Goal: Transaction & Acquisition: Purchase product/service

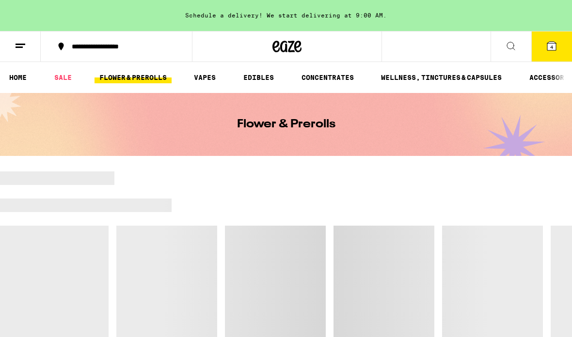
click at [557, 42] on icon at bounding box center [552, 46] width 12 height 12
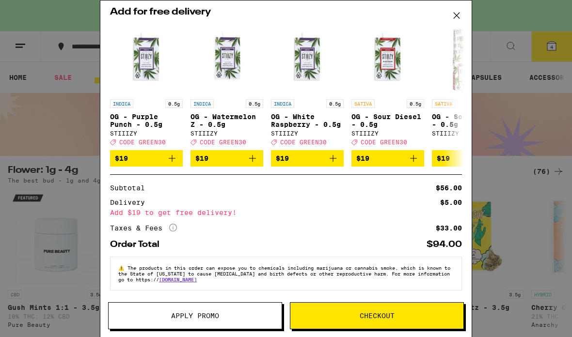
scroll to position [218, 0]
click at [377, 320] on span "Checkout" at bounding box center [377, 316] width 35 height 7
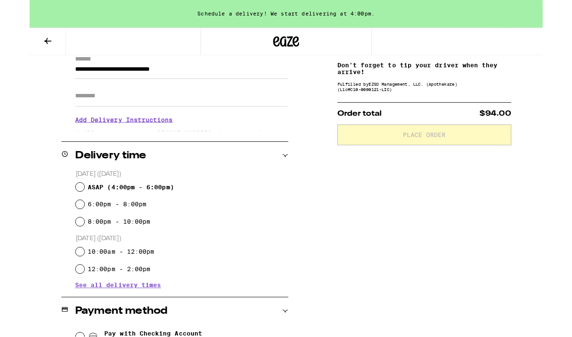
scroll to position [144, 0]
click at [54, 211] on input "ASAP ( 4:00pm - 6:00pm )" at bounding box center [56, 209] width 10 height 10
radio input "true"
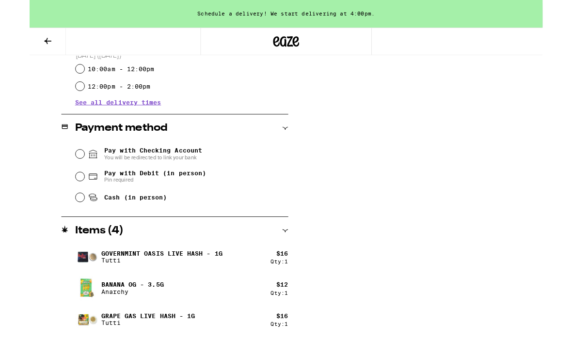
scroll to position [349, 0]
click at [50, 228] on div "Pay with Checking Account You will be redirected to link your bank Pay with Deb…" at bounding box center [161, 195] width 253 height 72
click at [53, 223] on input "Cash (in person)" at bounding box center [56, 220] width 10 height 10
radio input "true"
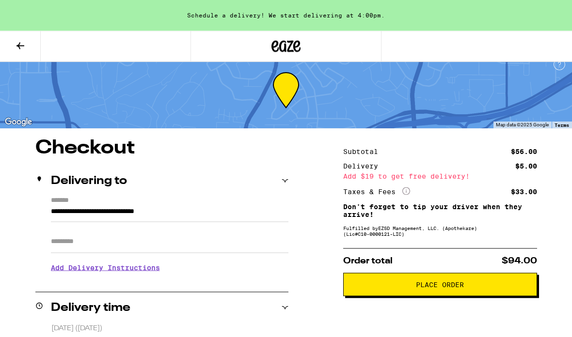
scroll to position [0, 0]
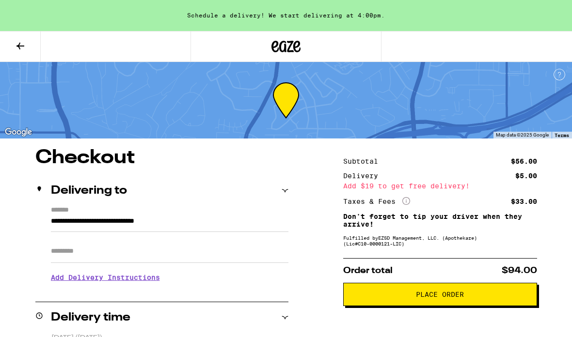
click at [461, 298] on span "Place Order" at bounding box center [440, 294] width 48 height 7
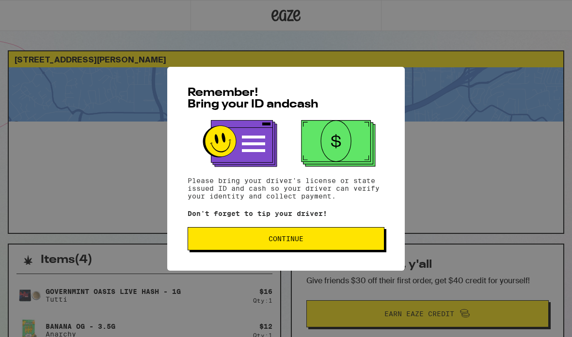
click at [326, 245] on button "Continue" at bounding box center [286, 238] width 197 height 23
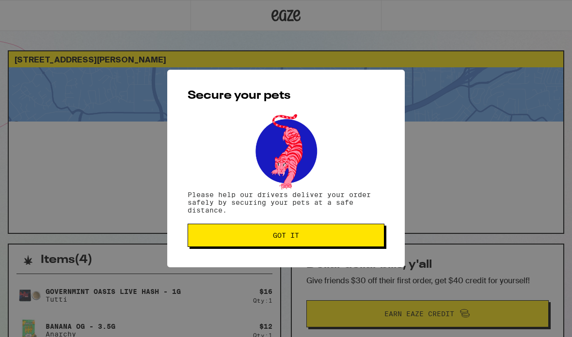
click at [348, 247] on button "Got it" at bounding box center [286, 235] width 197 height 23
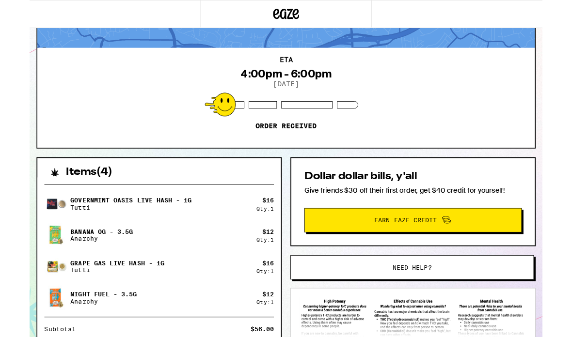
scroll to position [69, 0]
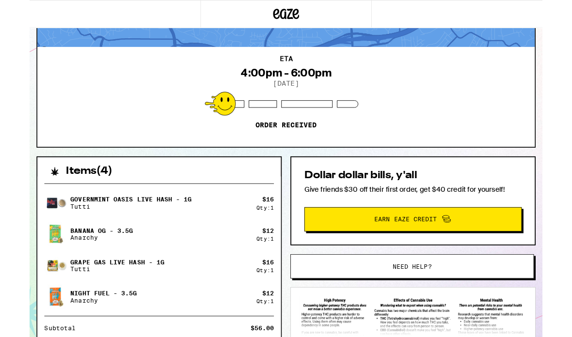
click at [32, 256] on img at bounding box center [29, 261] width 27 height 27
click at [52, 262] on p "Anarchy" at bounding box center [81, 265] width 70 height 8
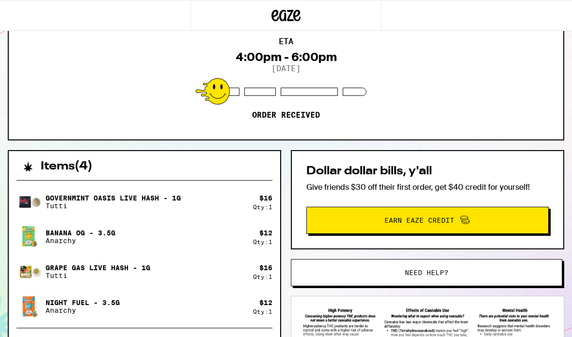
scroll to position [0, 0]
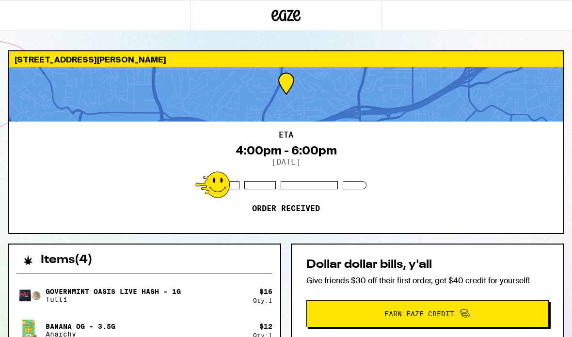
click at [66, 94] on div at bounding box center [286, 94] width 555 height 54
click at [68, 95] on div at bounding box center [286, 94] width 555 height 54
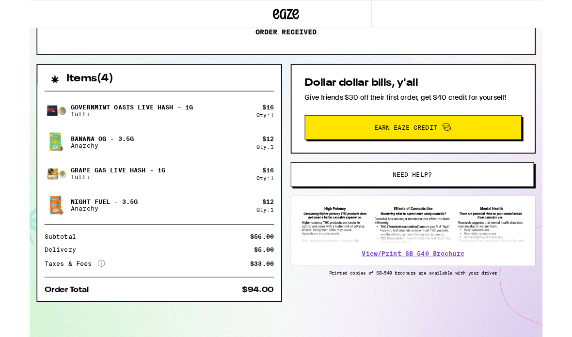
scroll to position [211, 0]
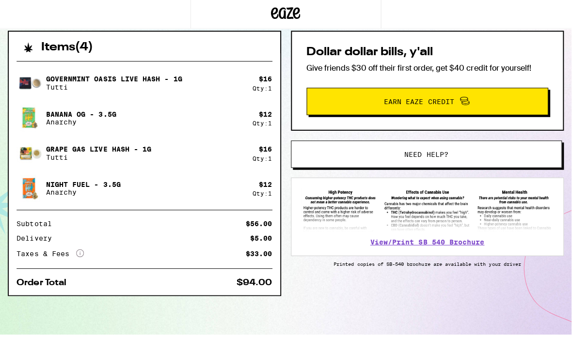
click at [451, 161] on button "Need help?" at bounding box center [424, 155] width 270 height 27
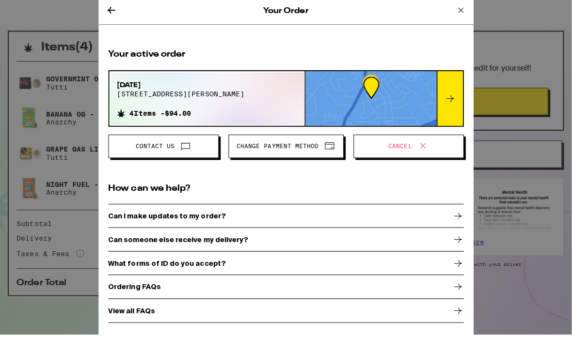
click at [420, 144] on icon at bounding box center [420, 148] width 12 height 12
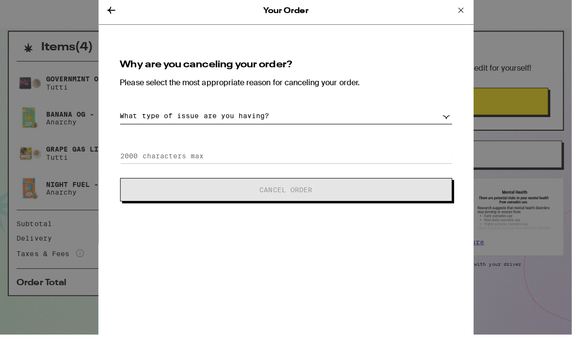
click at [337, 122] on select "What type of issue are you having? Order taking too long Order arriving too soo…" at bounding box center [284, 117] width 330 height 17
select select "long-eta"
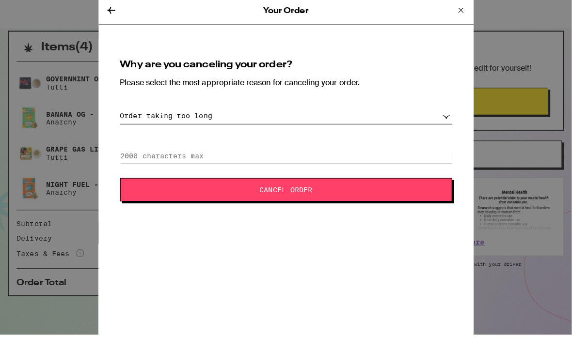
click at [325, 197] on button "Cancel Order" at bounding box center [284, 190] width 330 height 23
